Goal: Task Accomplishment & Management: Use online tool/utility

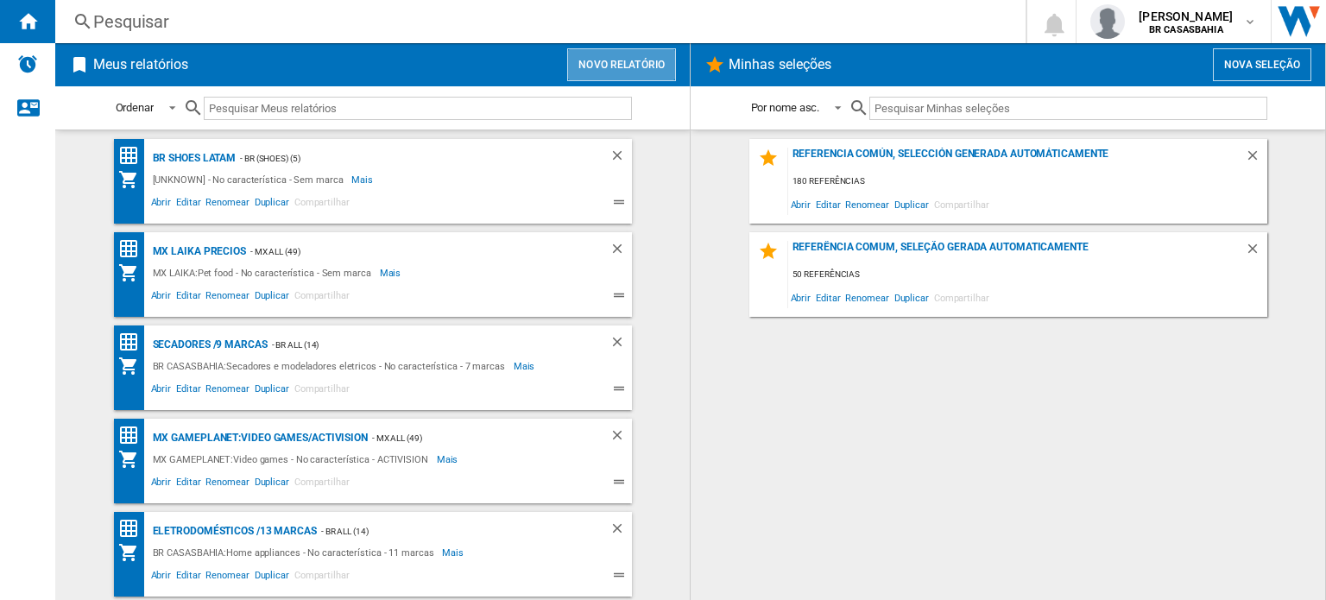
click at [640, 72] on button "Novo relatório" at bounding box center [621, 64] width 109 height 33
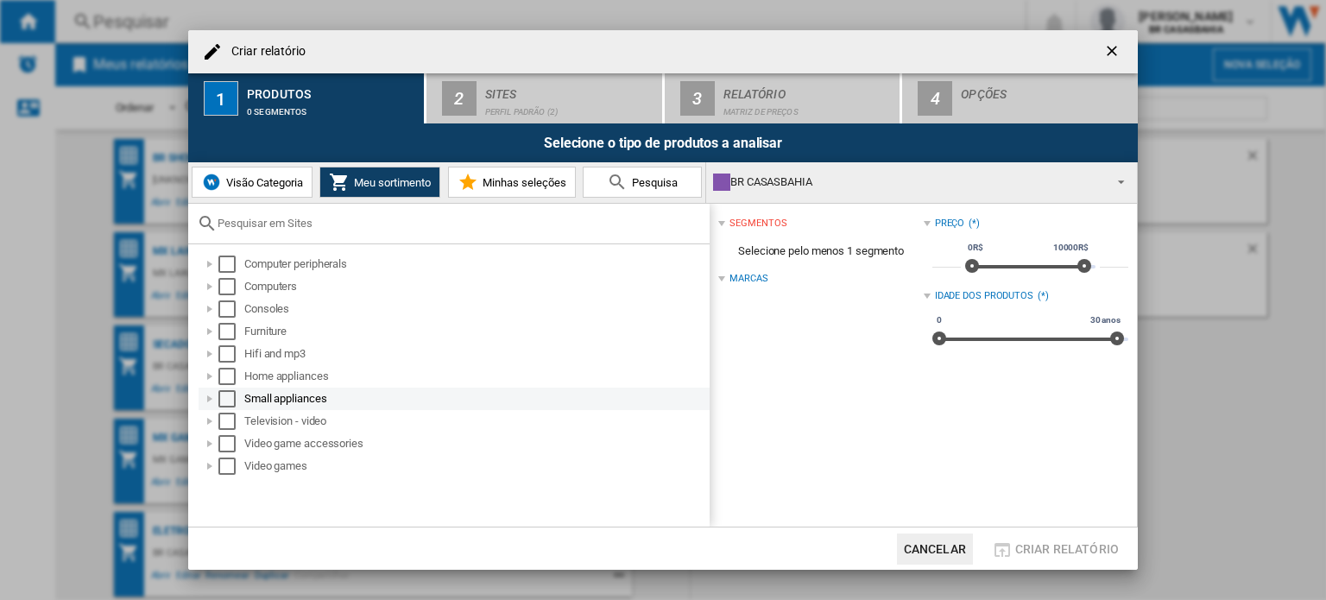
click at [211, 402] on div at bounding box center [209, 398] width 17 height 17
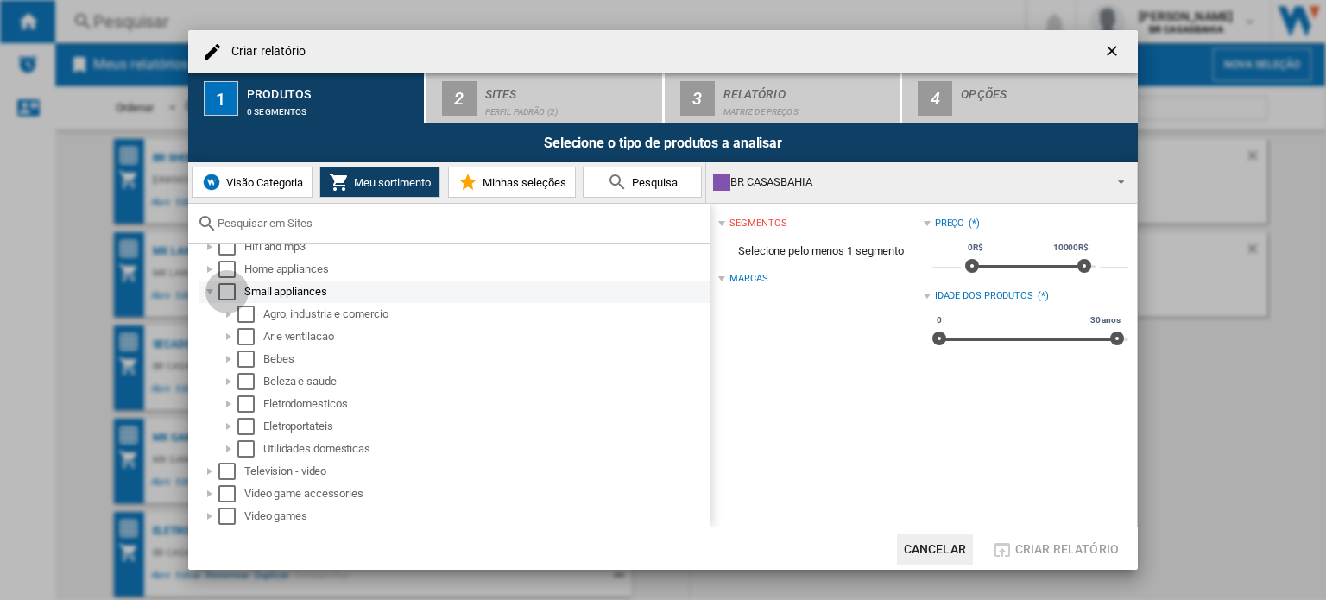
click at [221, 298] on div "Select" at bounding box center [226, 291] width 17 height 17
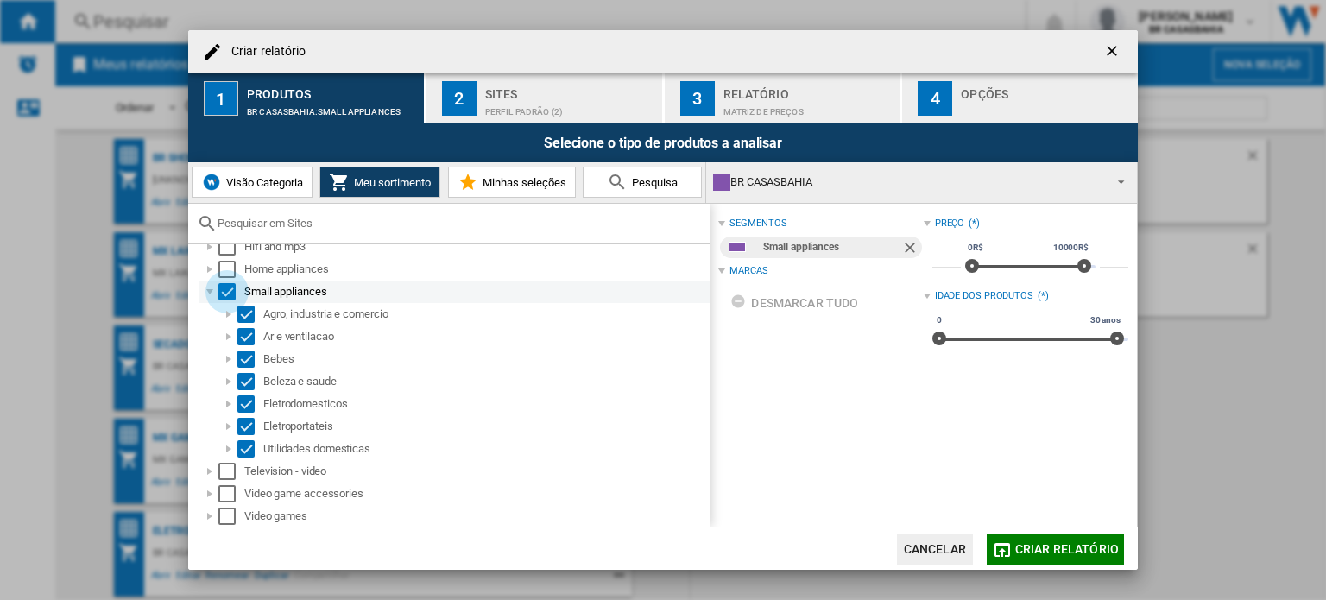
click at [226, 293] on div "Select" at bounding box center [226, 291] width 17 height 17
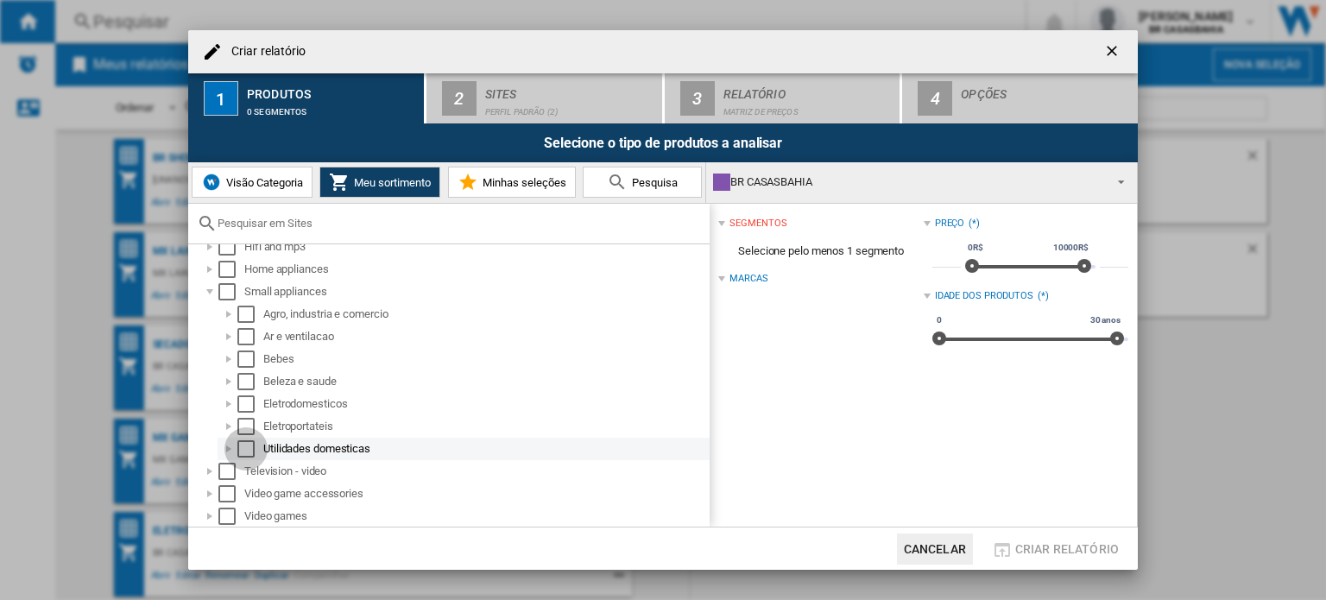
click at [249, 445] on div "Select" at bounding box center [245, 448] width 17 height 17
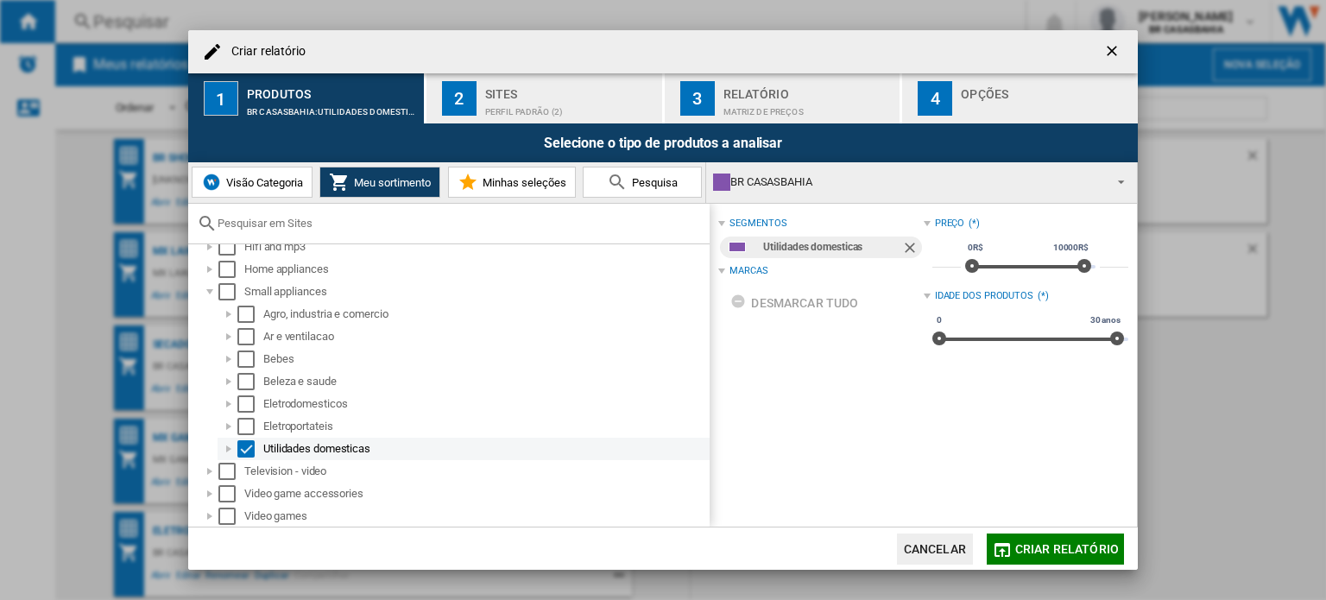
click at [228, 451] on div at bounding box center [228, 448] width 17 height 17
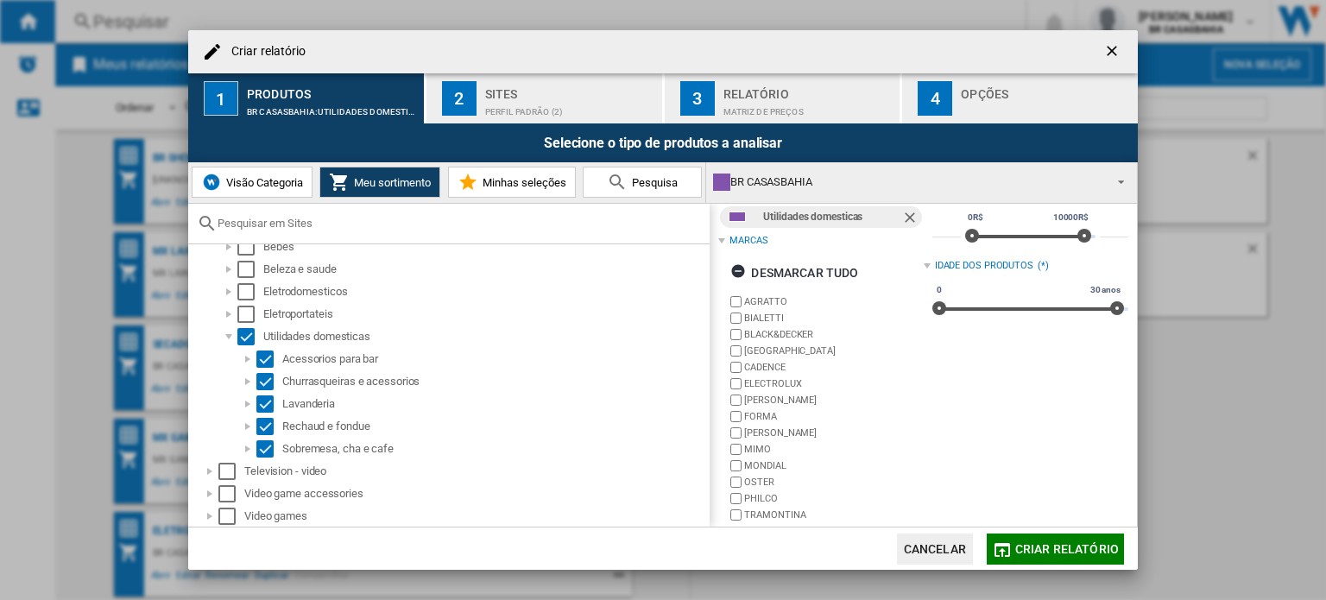
scroll to position [43, 0]
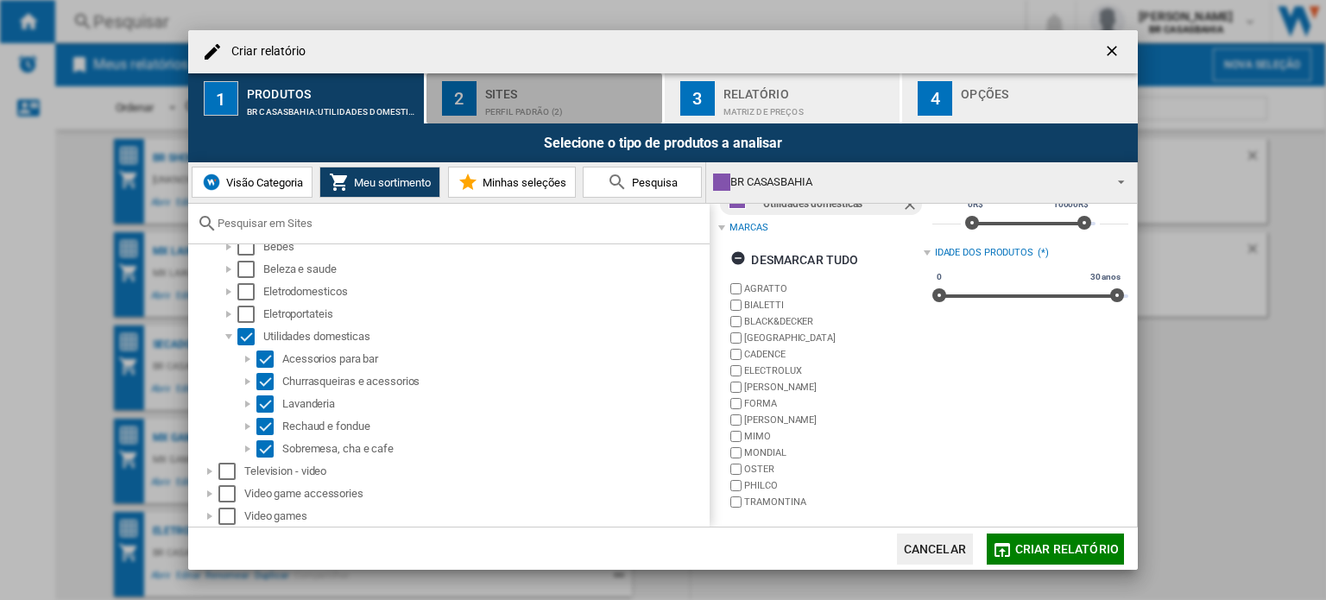
click at [544, 100] on div "Perfil padrão (2)" at bounding box center [570, 107] width 170 height 18
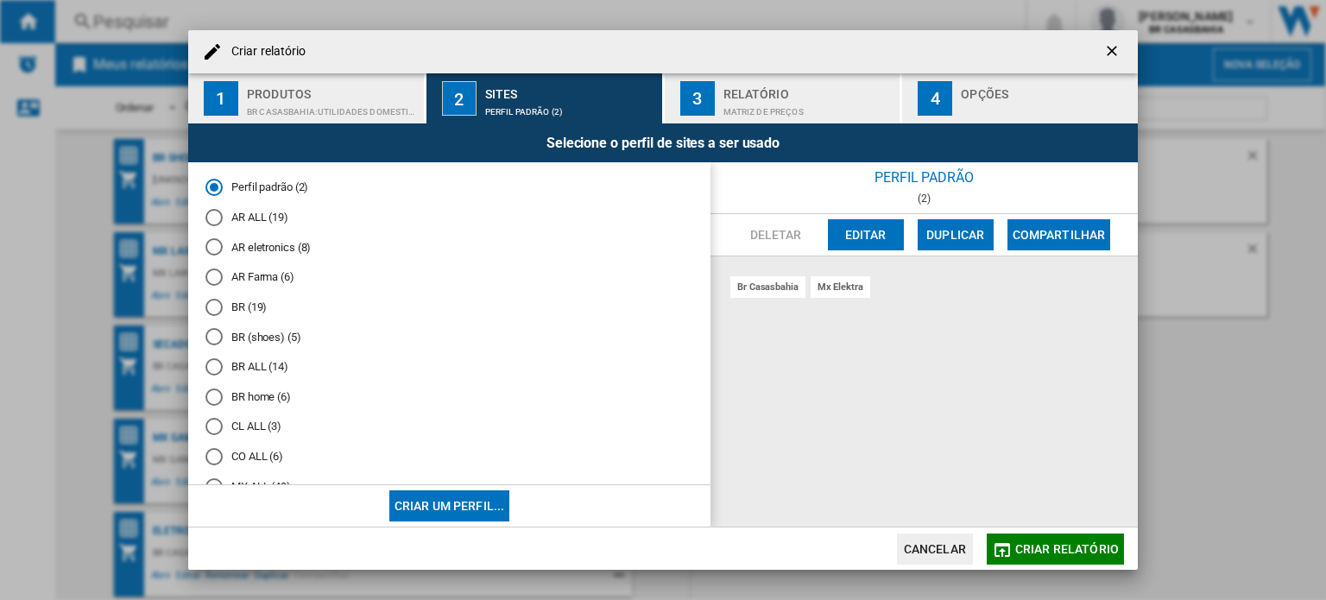
click at [255, 369] on md-radio-button "BR ALL (14)" at bounding box center [449, 367] width 488 height 16
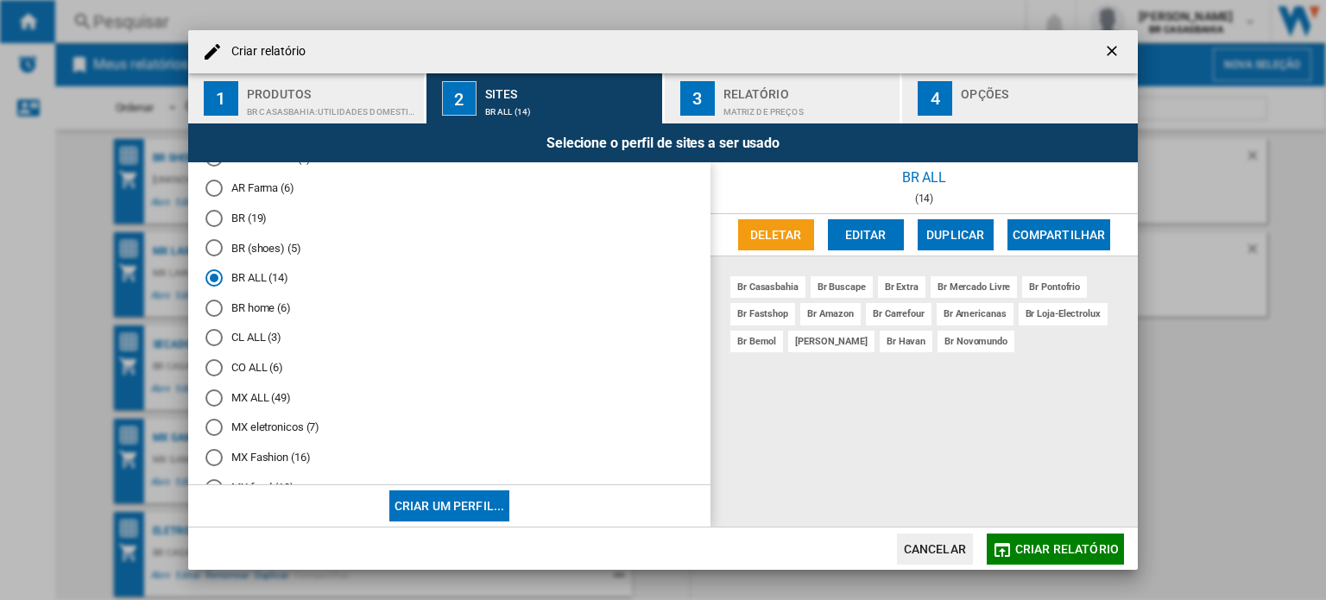
scroll to position [90, 0]
click at [1057, 546] on span "Criar relatório" at bounding box center [1067, 549] width 104 height 14
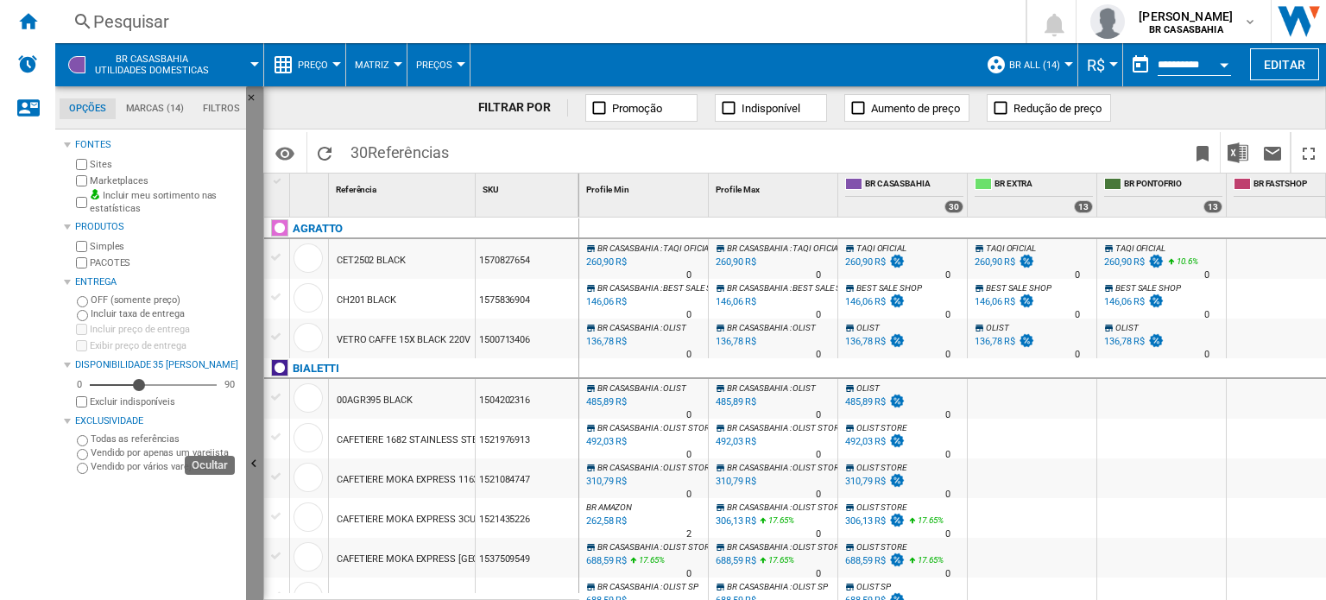
click at [254, 434] on button "Ocultar" at bounding box center [254, 464] width 17 height 757
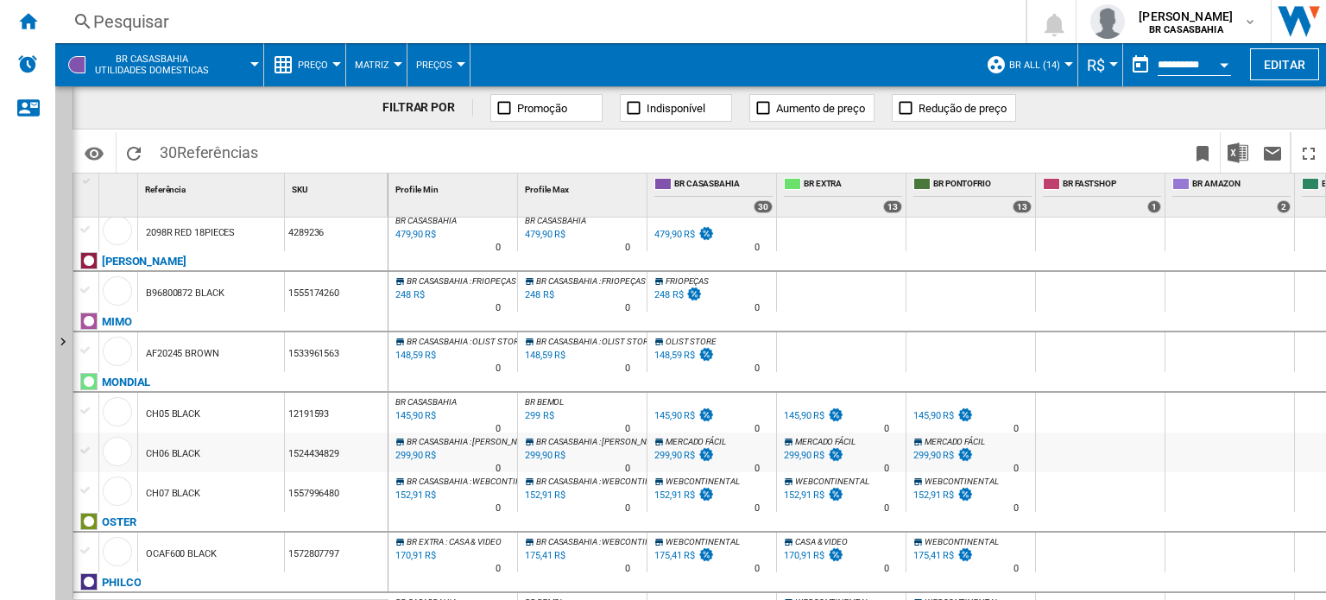
click at [931, 451] on div "299,90 R$" at bounding box center [933, 455] width 41 height 11
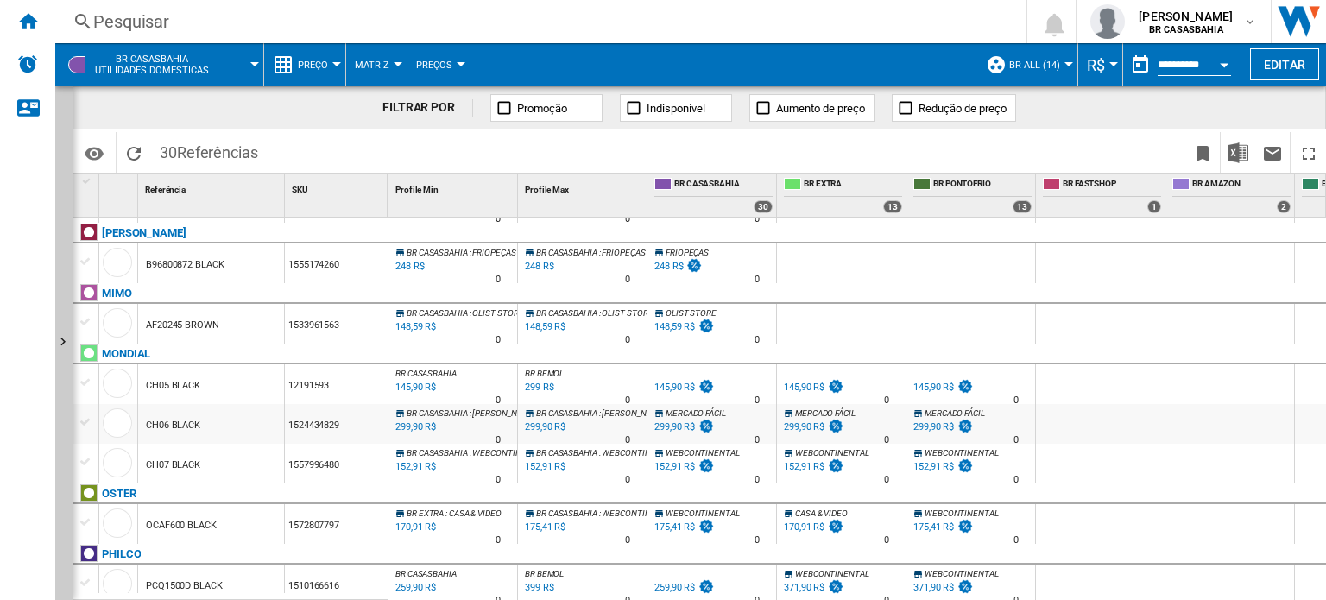
click at [317, 67] on span "Preço" at bounding box center [313, 65] width 30 height 11
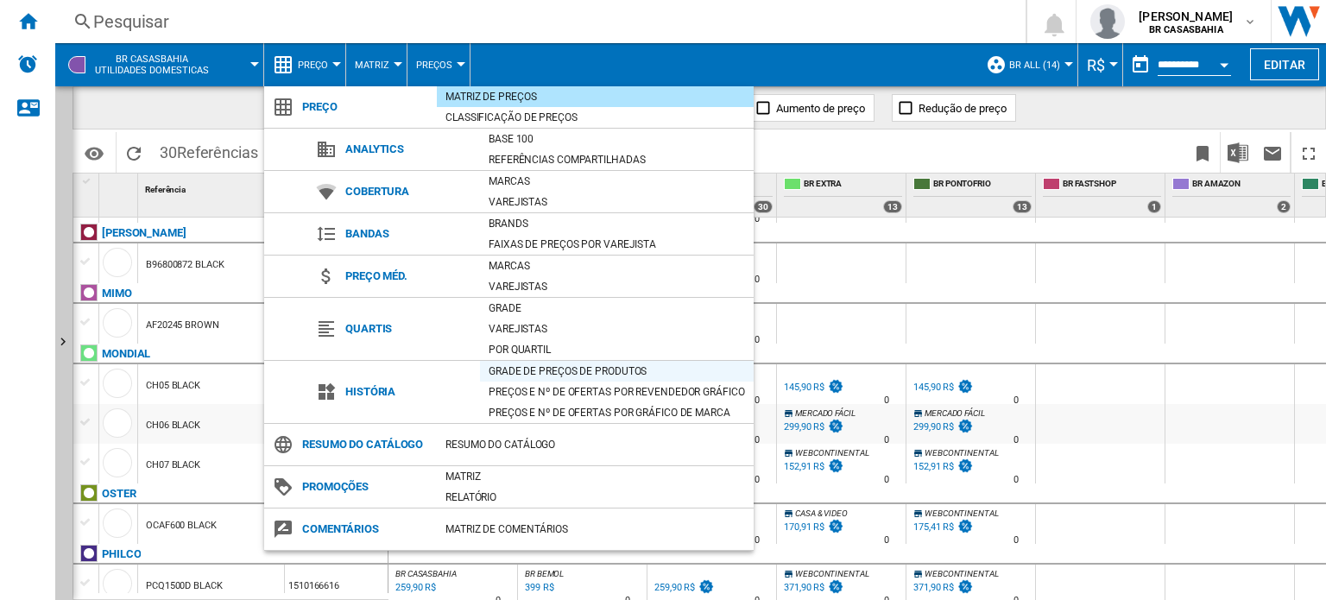
click at [527, 373] on div "Grade de preços de produtos" at bounding box center [617, 371] width 274 height 17
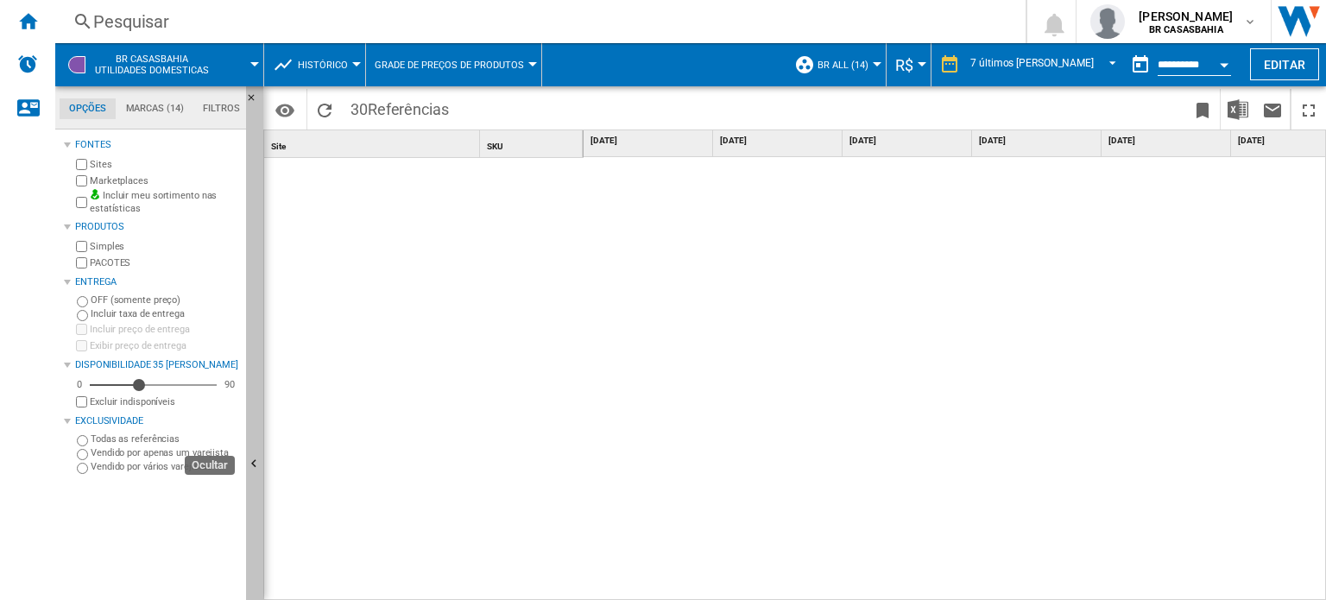
click at [254, 434] on button "Ocultar" at bounding box center [254, 464] width 17 height 757
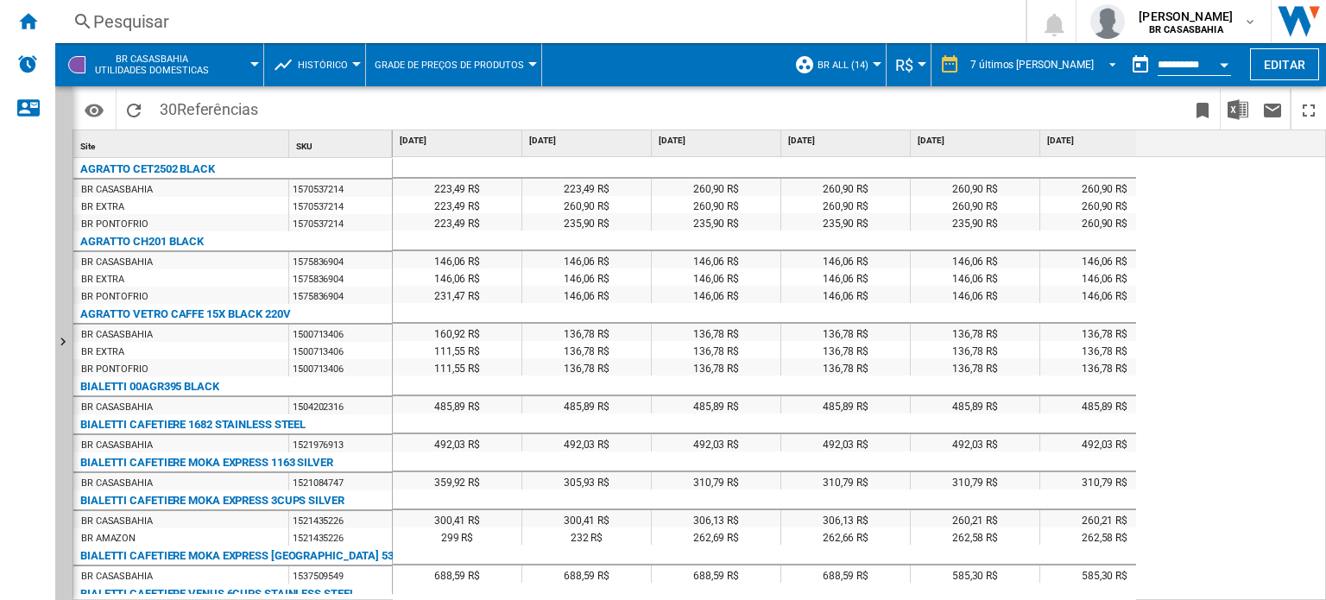
click at [1057, 60] on span "REPORTS.WIZARD.STEPS.REPORT.STEPS.REPORT_OPTIONS.PERIOD: 7 últimos dias" at bounding box center [1107, 63] width 21 height 16
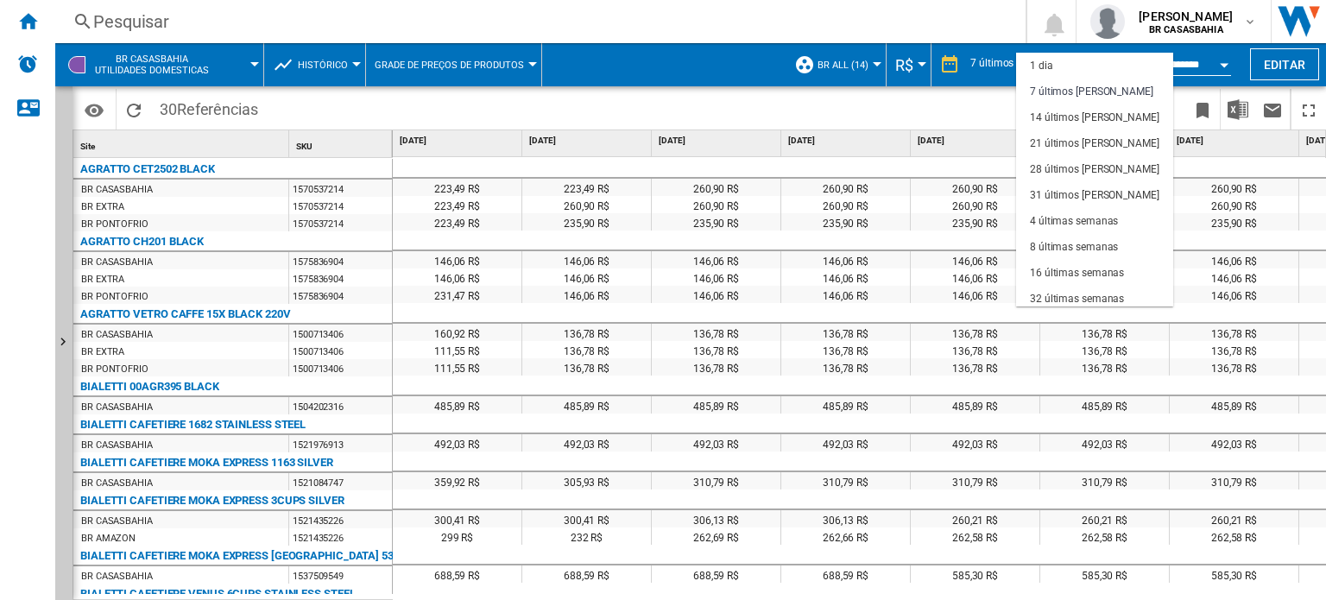
click at [1057, 60] on md-backdrop at bounding box center [663, 300] width 1326 height 600
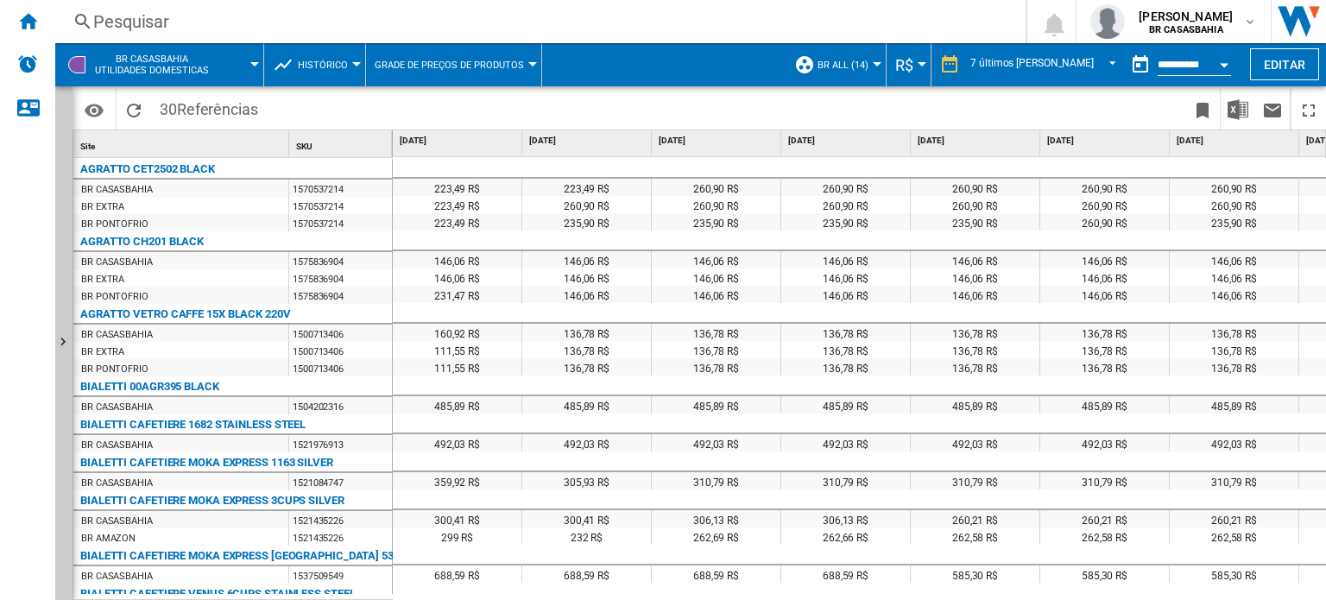
click at [1057, 60] on button "Open calendar" at bounding box center [1223, 62] width 31 height 31
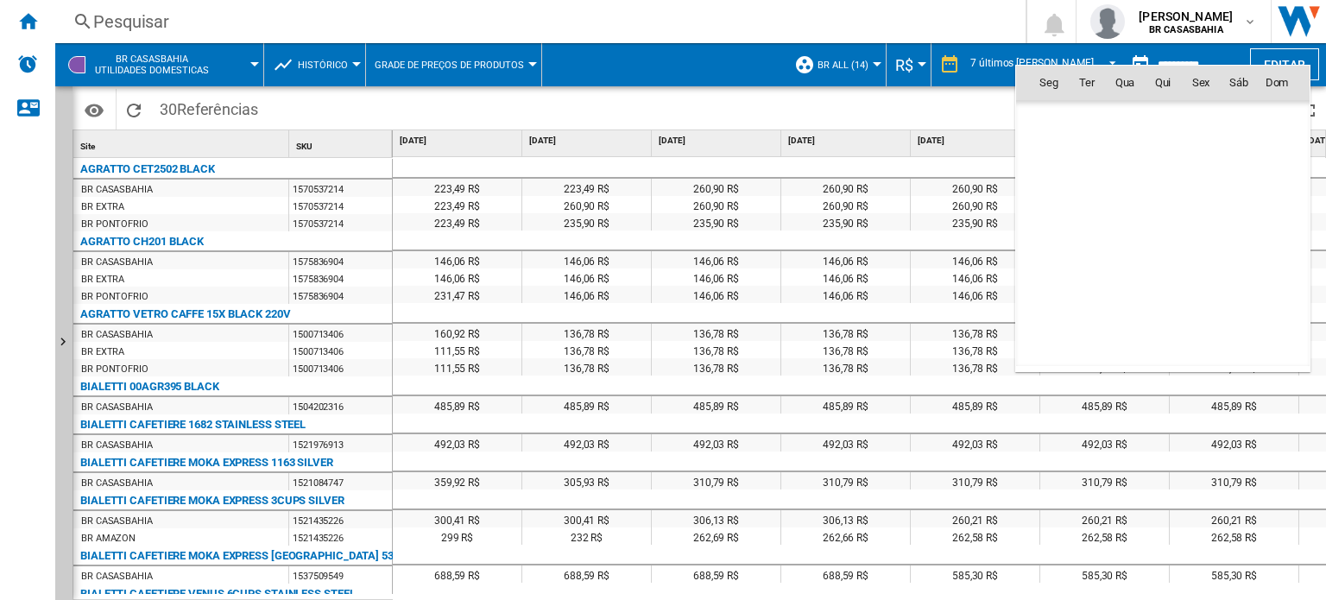
scroll to position [8235, 0]
click at [953, 113] on div at bounding box center [663, 300] width 1326 height 600
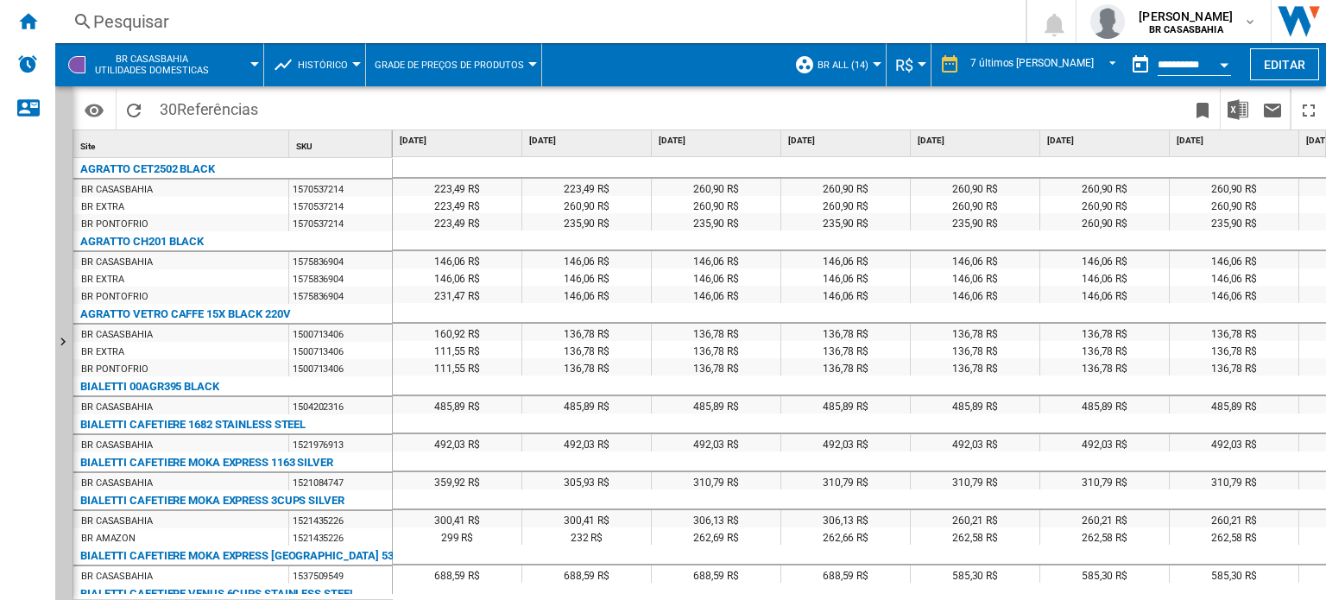
click at [529, 62] on div at bounding box center [532, 64] width 9 height 4
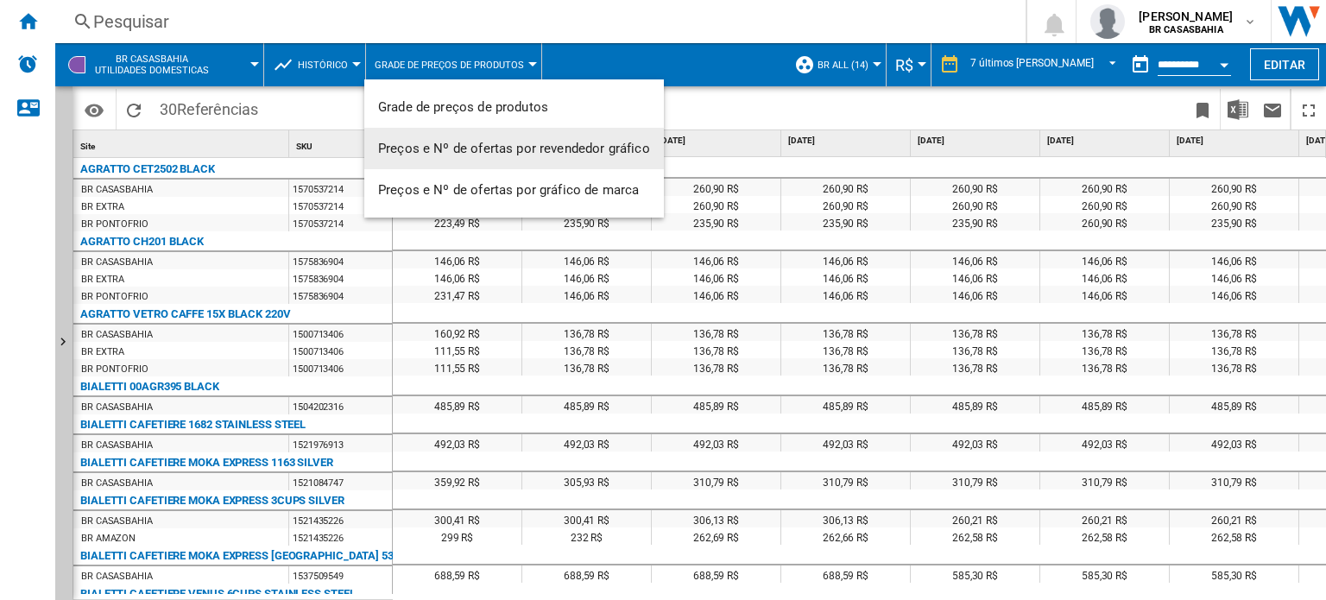
click at [523, 142] on span "Preços e Nº de ofertas por revendedor gráfico" at bounding box center [514, 149] width 272 height 16
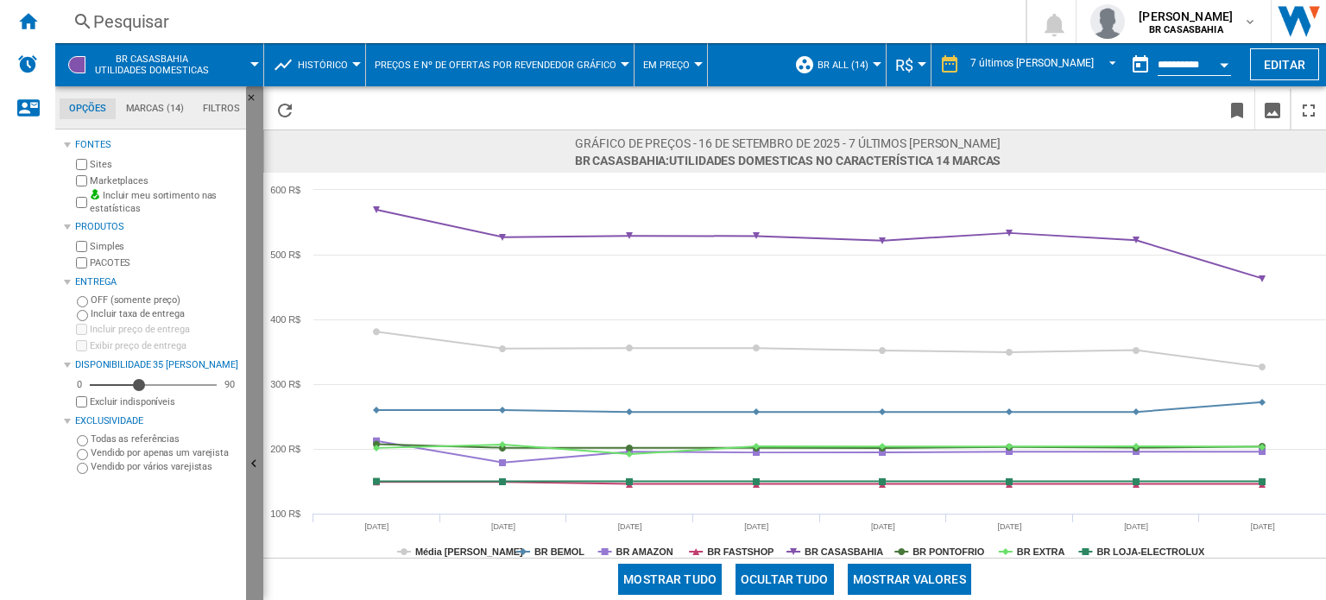
click at [252, 432] on button "Ocultar" at bounding box center [254, 464] width 17 height 757
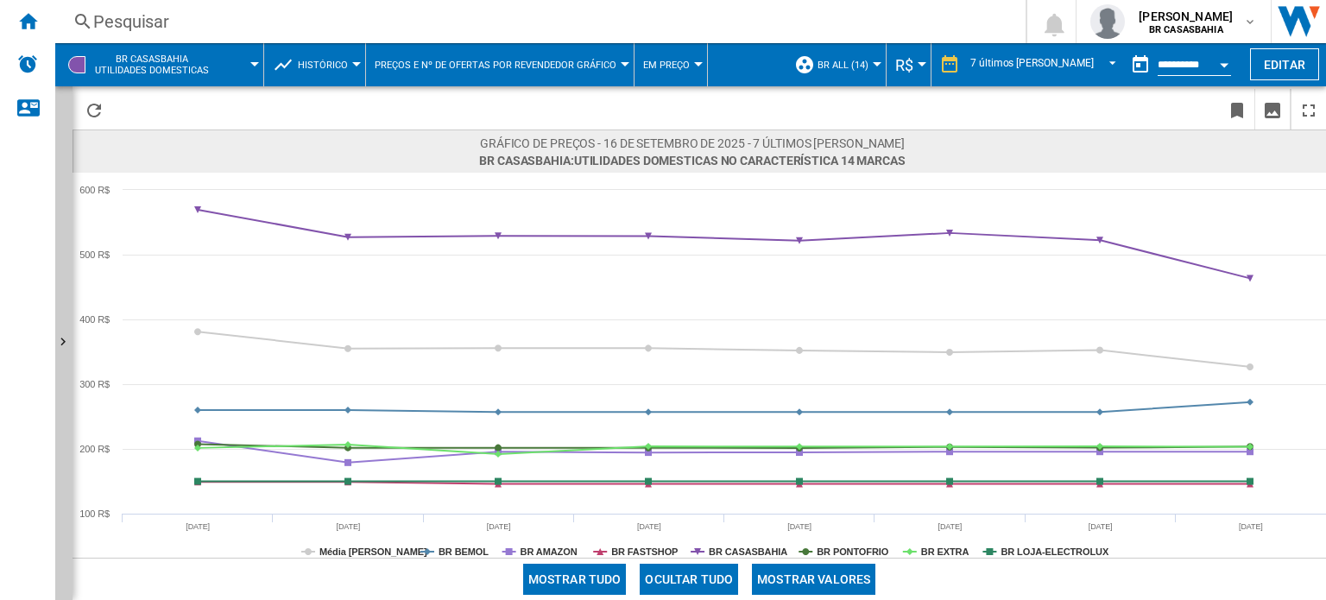
click at [334, 70] on span "Histórico" at bounding box center [323, 65] width 50 height 11
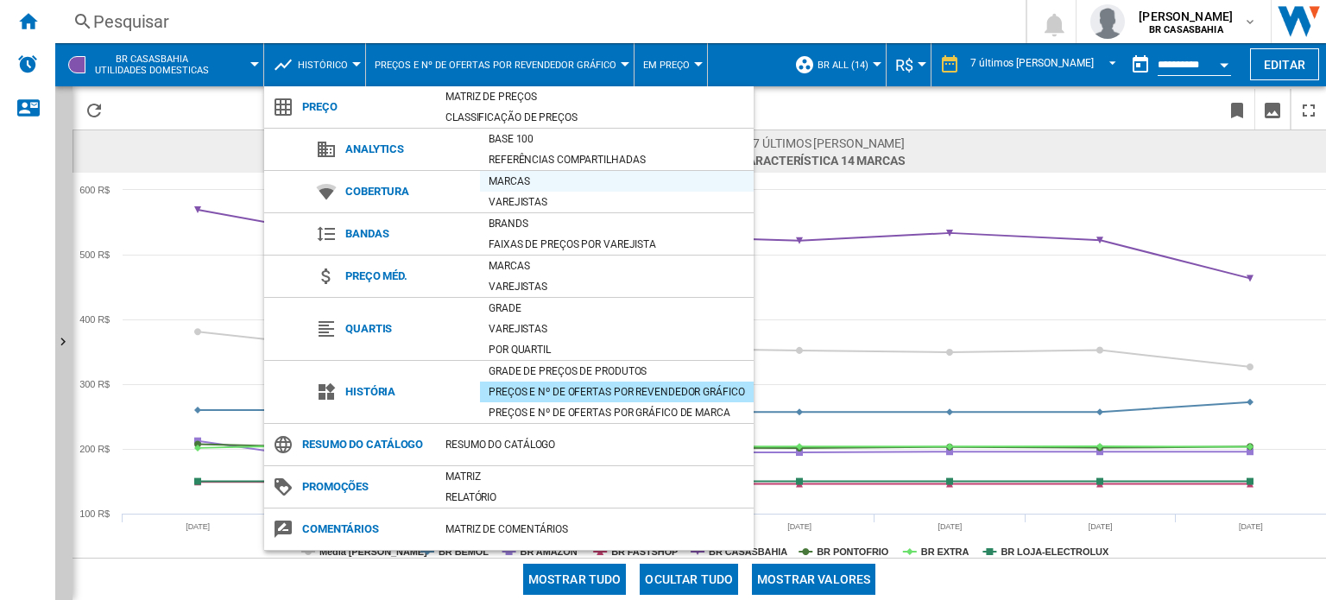
click at [533, 188] on div "Marcas" at bounding box center [617, 181] width 274 height 17
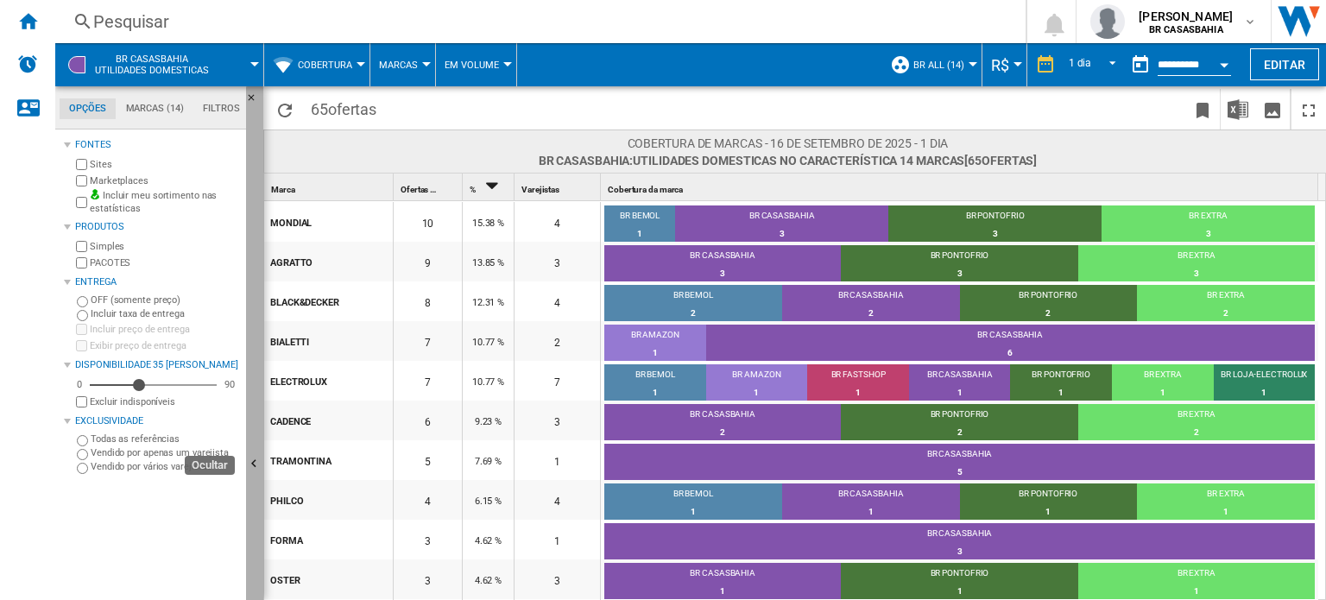
click at [253, 394] on button "Ocultar" at bounding box center [254, 464] width 17 height 757
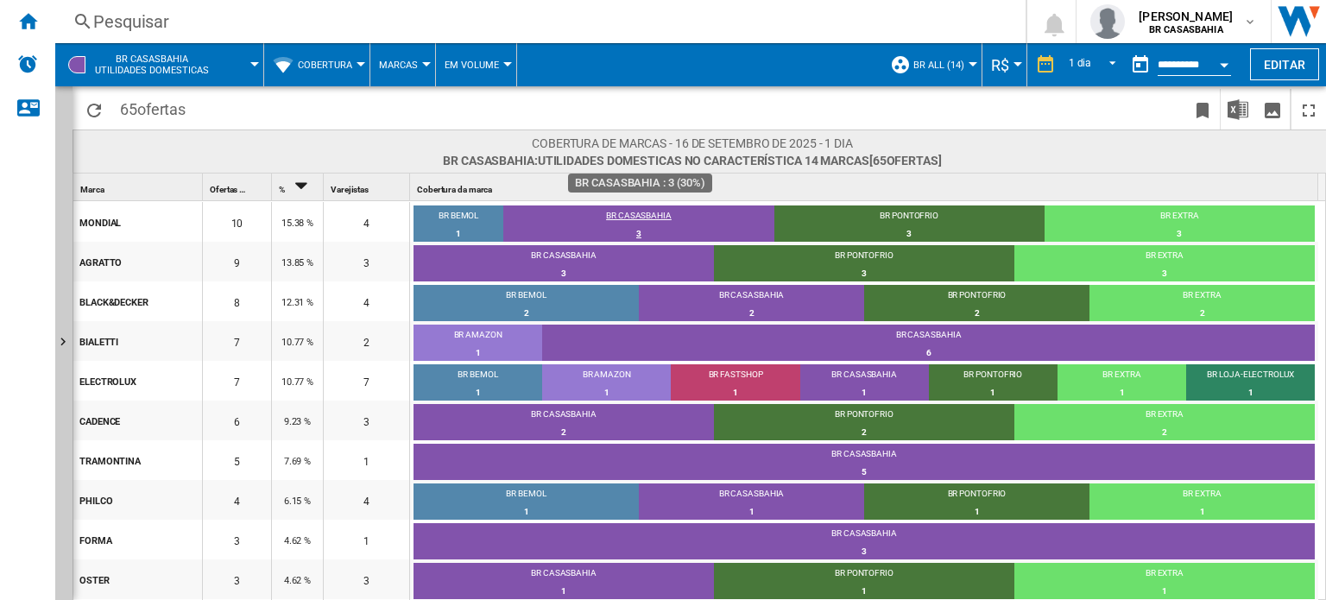
click at [638, 211] on div "BR CASASBAHIA" at bounding box center [638, 218] width 270 height 16
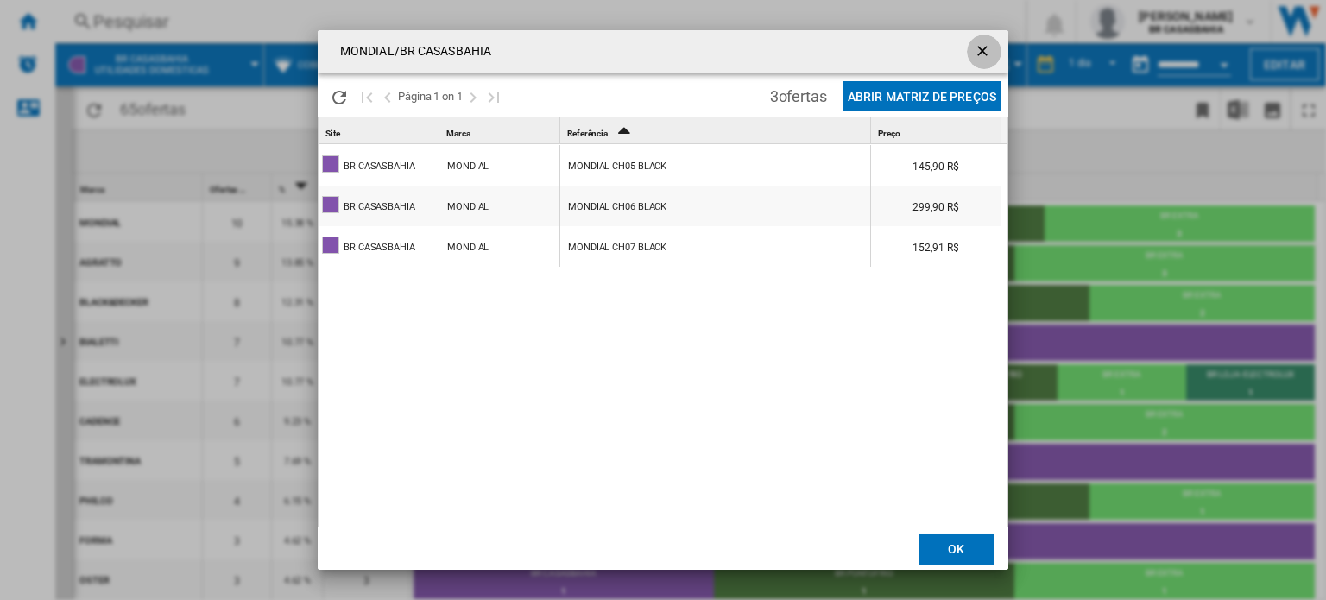
click at [984, 47] on ng-md-icon "getI18NText('BUTTONS.CLOSE_DIALOG')" at bounding box center [984, 52] width 21 height 21
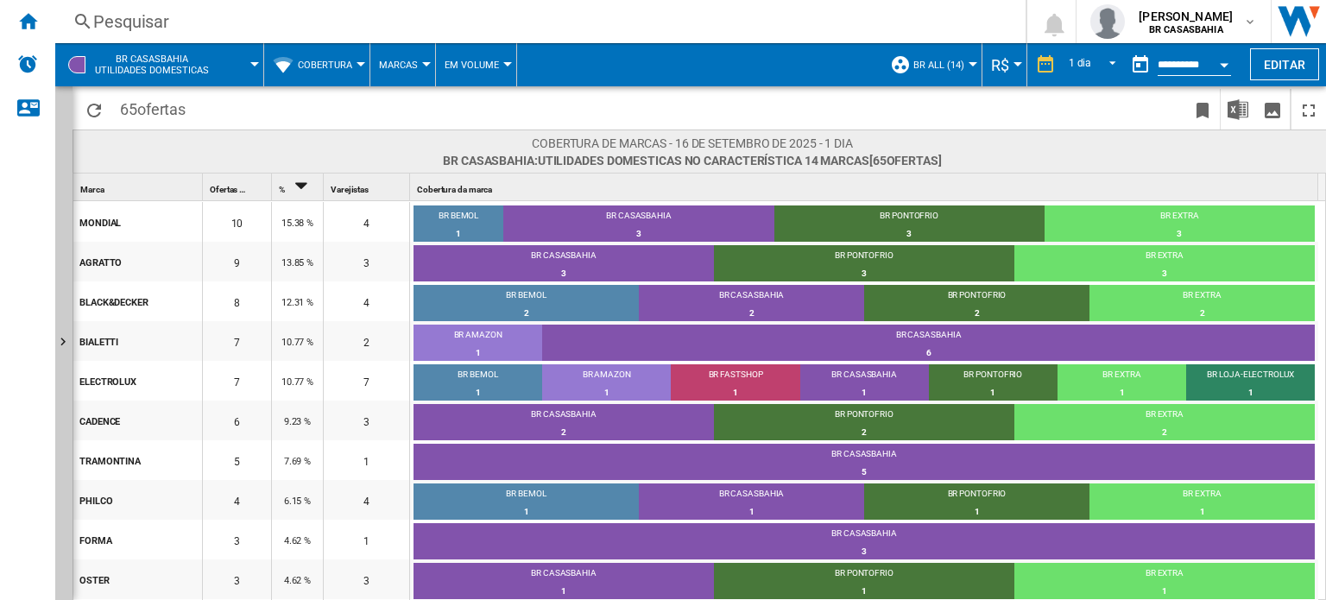
click at [356, 58] on button "Cobertura" at bounding box center [329, 64] width 63 height 43
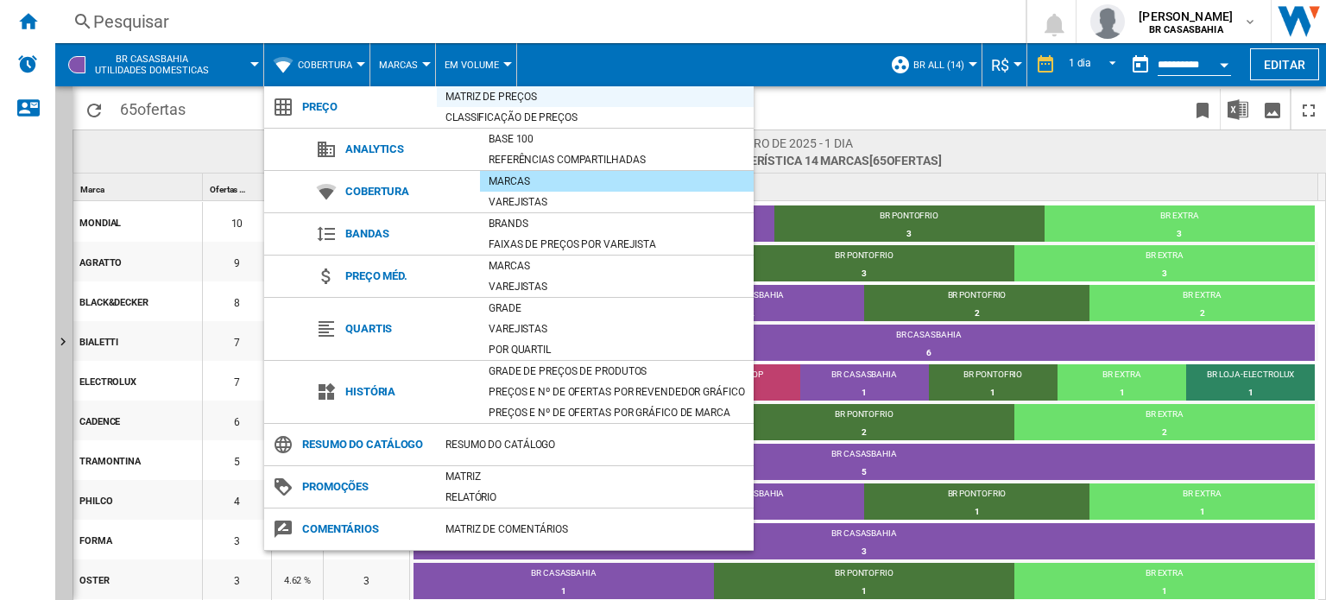
click at [530, 93] on div "Matriz de preços" at bounding box center [595, 96] width 317 height 17
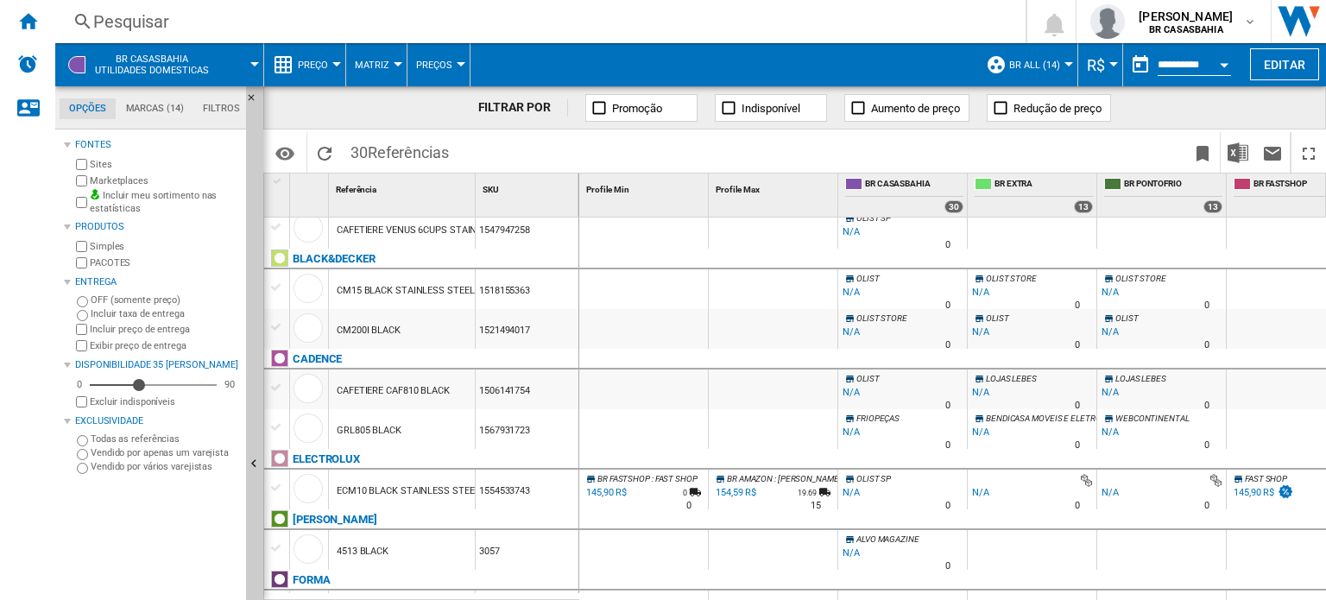
scroll to position [401, 0]
